Goal: Information Seeking & Learning: Learn about a topic

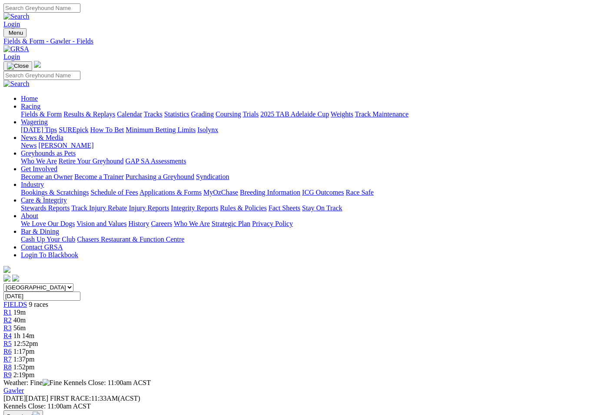
scroll to position [-76, -113]
click at [31, 110] on link "Fields & Form" at bounding box center [41, 113] width 41 height 7
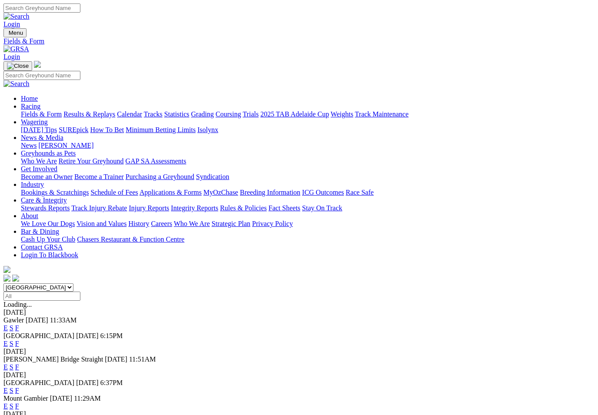
click at [19, 340] on link "F" at bounding box center [17, 343] width 4 height 7
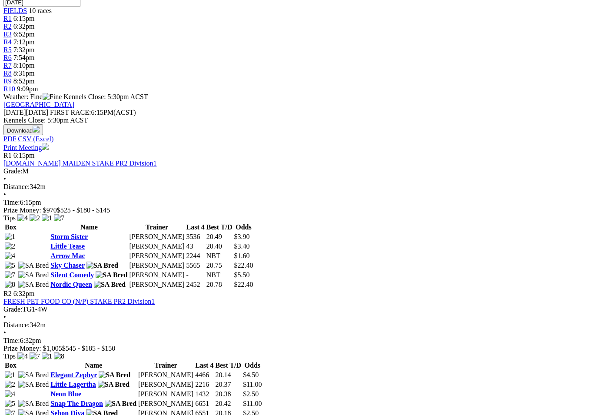
scroll to position [302, 0]
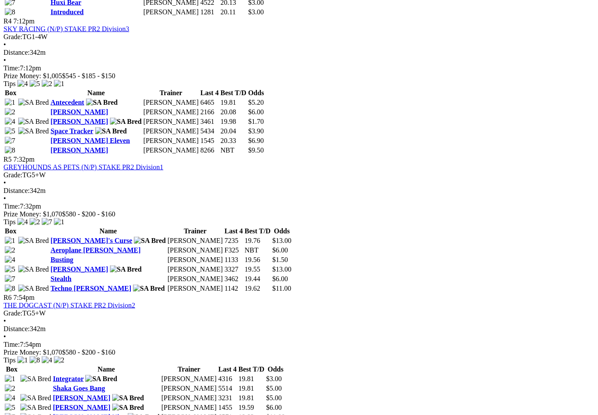
scroll to position [843, 0]
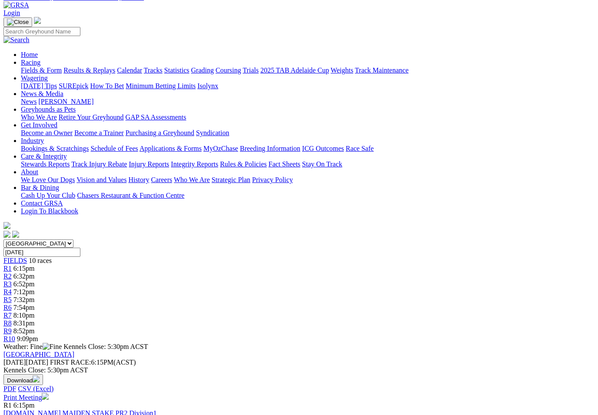
scroll to position [0, 0]
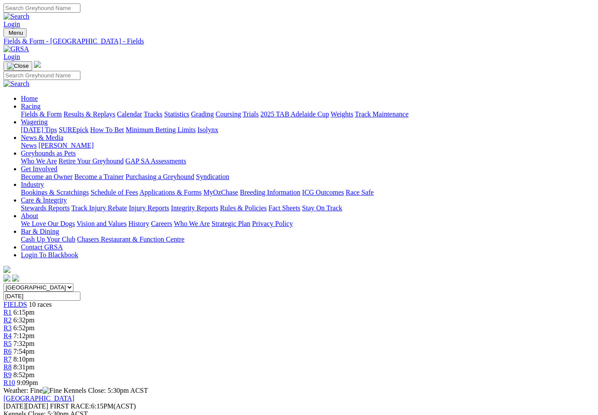
click at [63, 134] on link "News & Media" at bounding box center [42, 137] width 43 height 7
click at [36, 142] on link "News" at bounding box center [29, 145] width 16 height 7
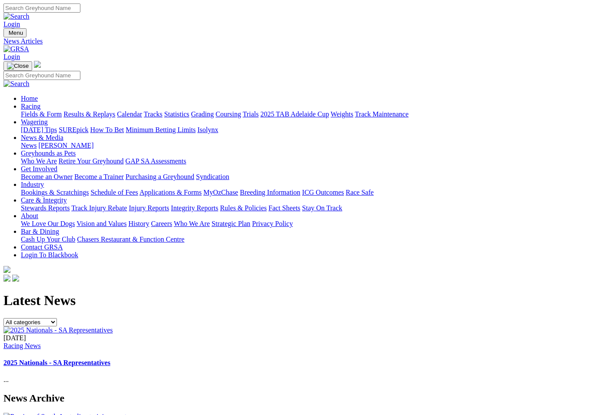
click at [113, 326] on img at bounding box center [57, 330] width 109 height 8
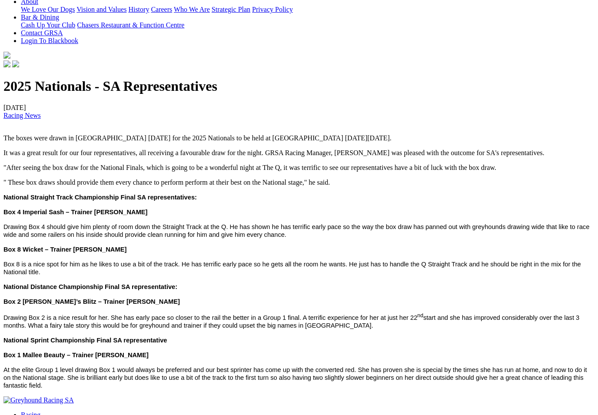
scroll to position [215, 0]
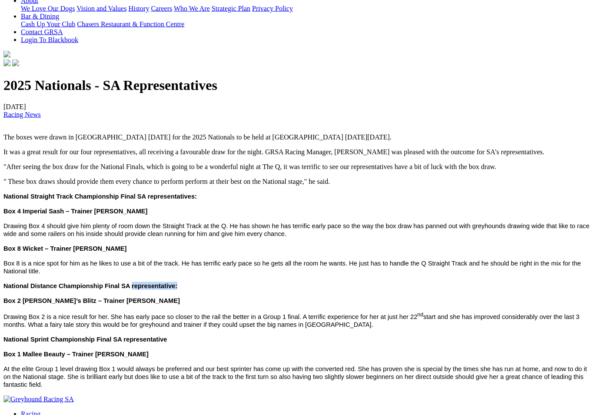
click at [564, 215] on p "Box 4 Imperial Sash – Trainer Cameron Forshaw" at bounding box center [298, 211] width 591 height 8
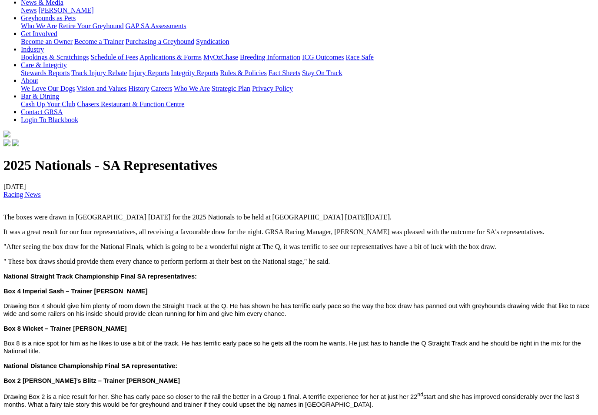
scroll to position [104, 0]
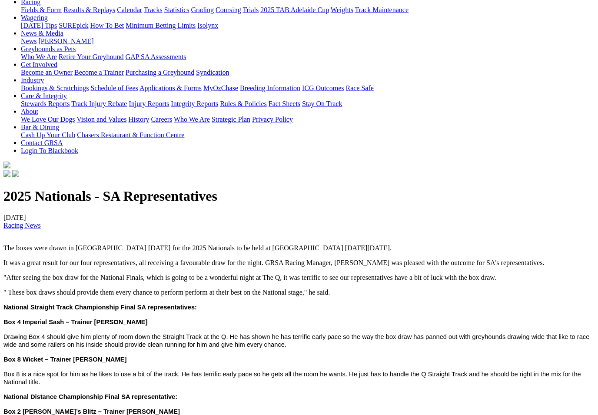
click at [371, 179] on div at bounding box center [298, 179] width 591 height 0
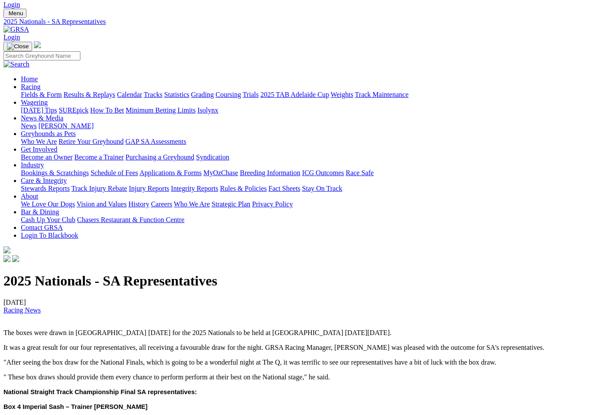
scroll to position [0, 0]
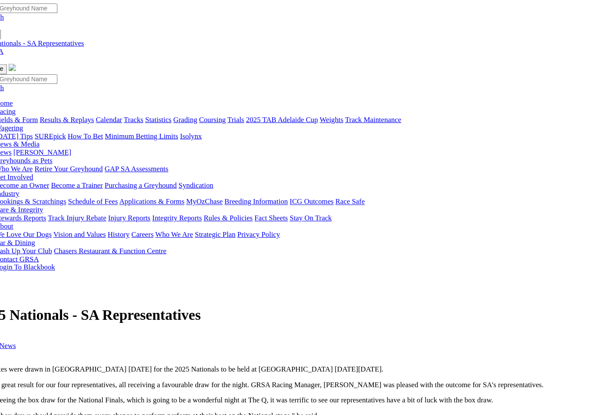
click at [40, 102] on link "Racing" at bounding box center [31, 105] width 20 height 7
